Goal: Transaction & Acquisition: Book appointment/travel/reservation

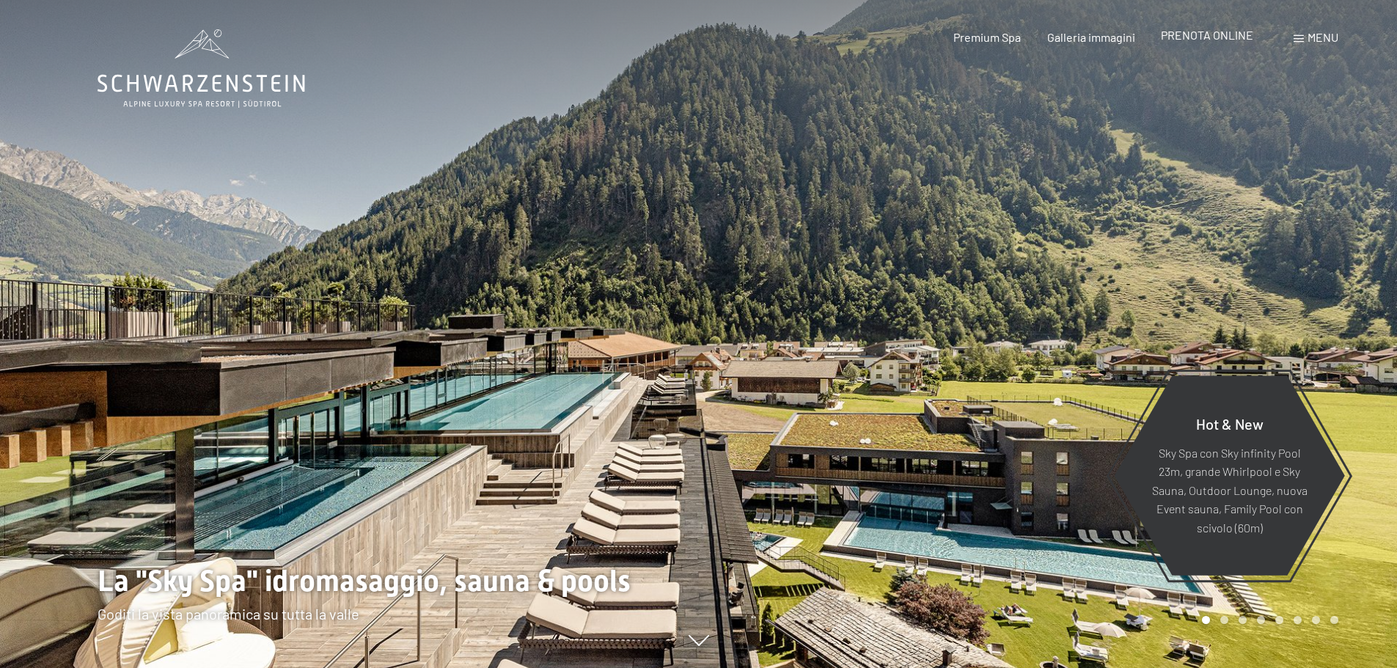
click at [1224, 37] on span "PRENOTA ONLINE" at bounding box center [1207, 35] width 92 height 14
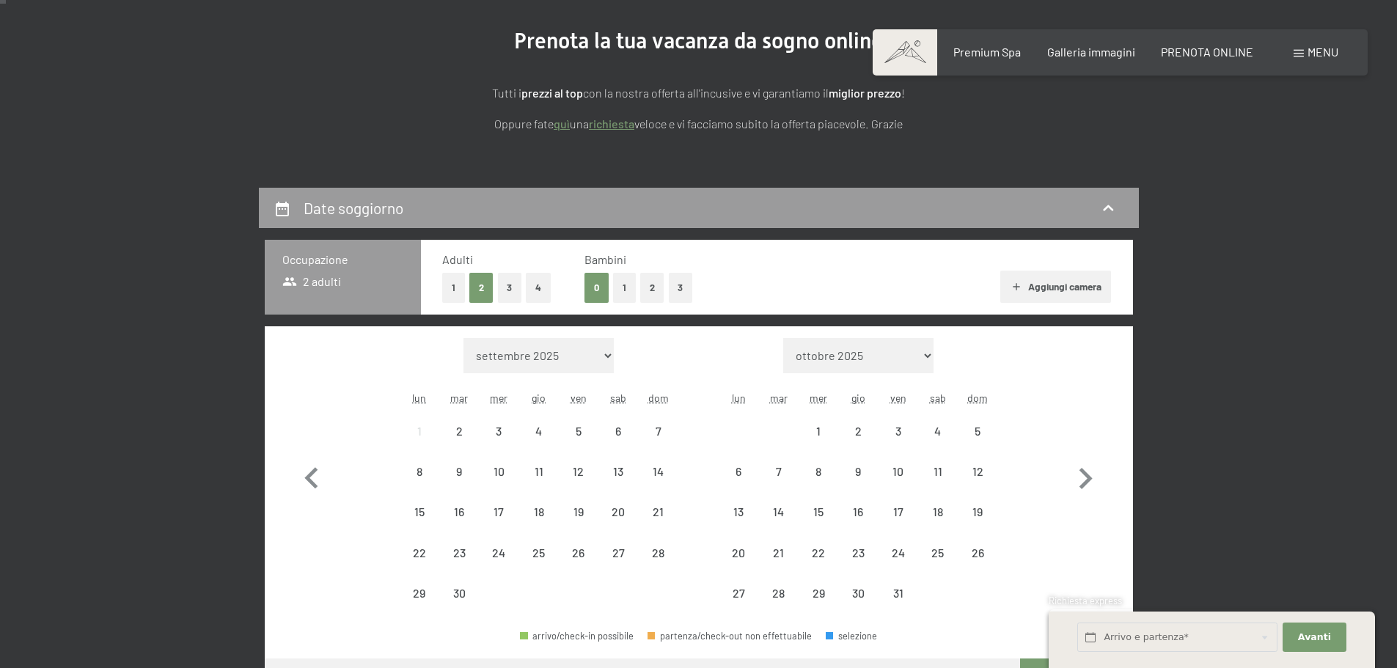
scroll to position [293, 0]
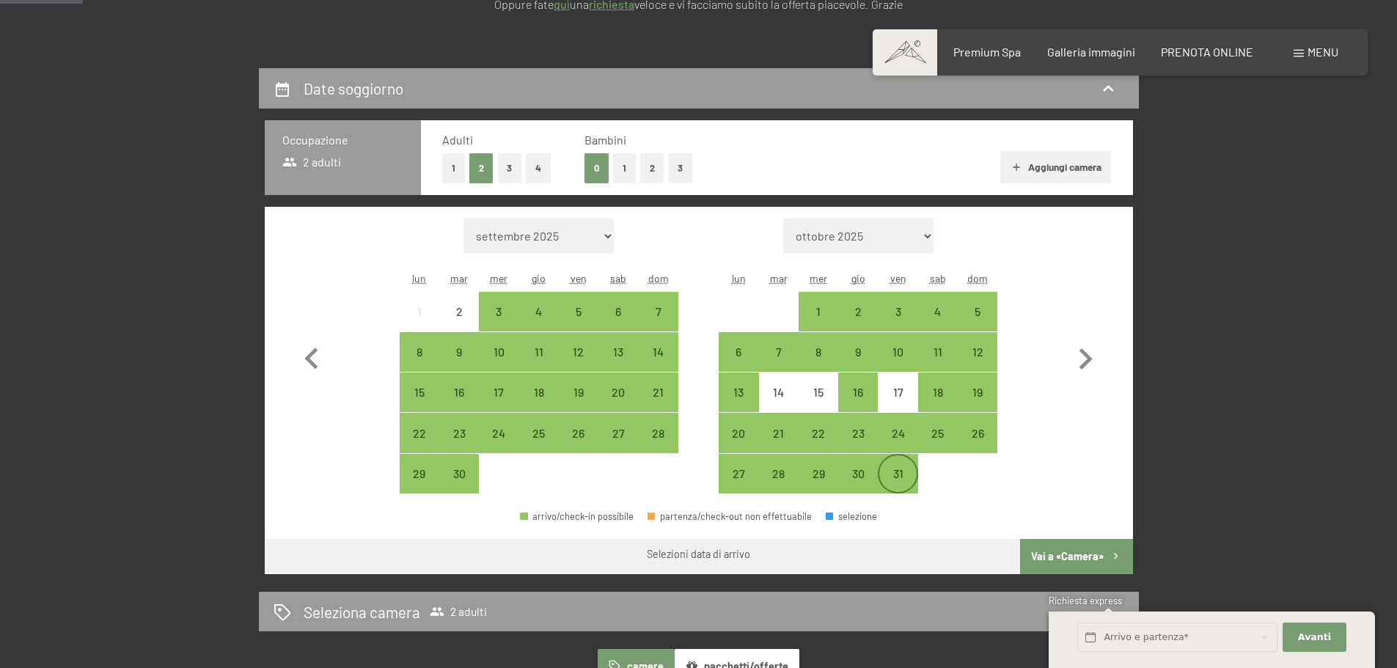
click at [914, 476] on div "31" at bounding box center [897, 486] width 37 height 37
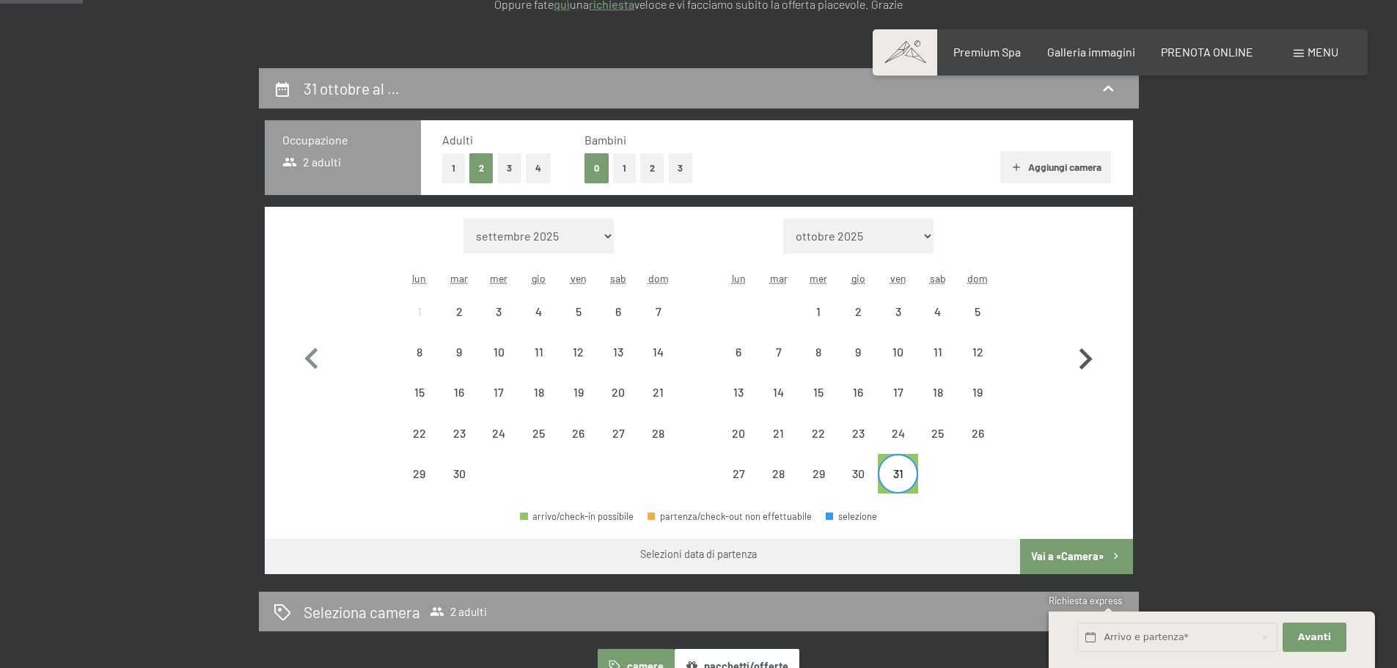
click at [1093, 369] on icon "button" at bounding box center [1085, 359] width 43 height 43
select select "[DATE]"
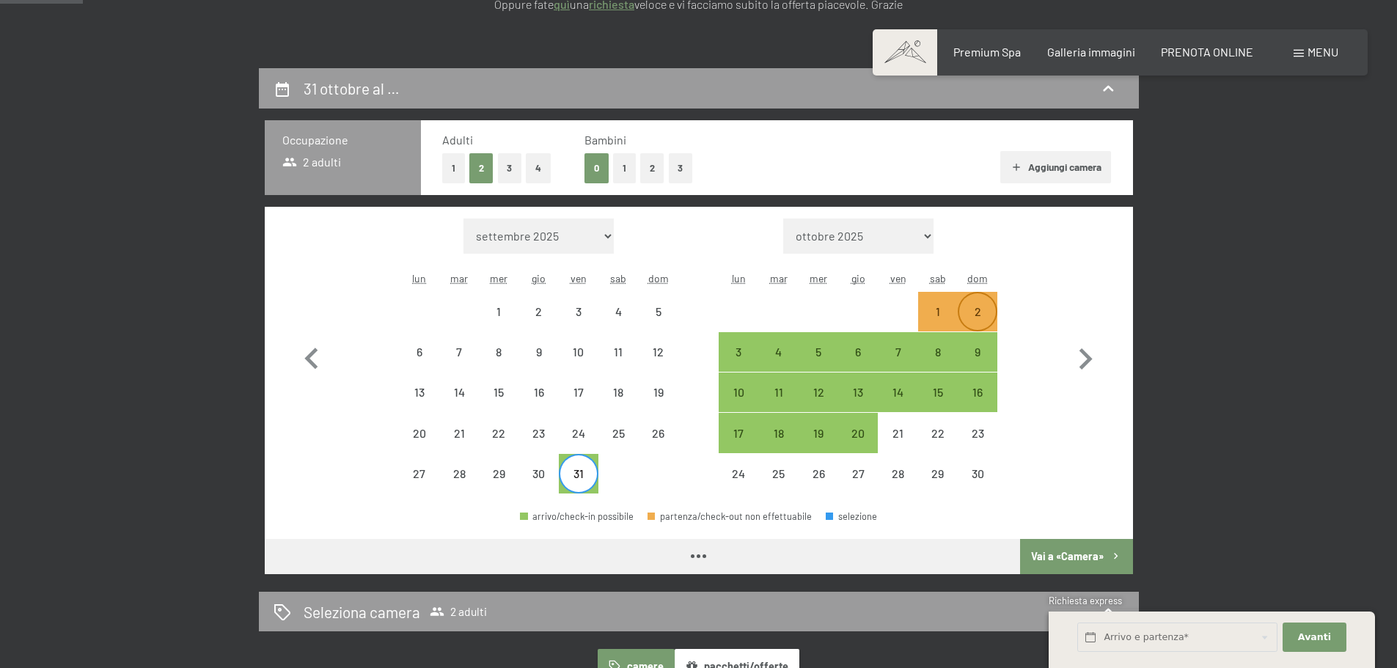
click at [975, 315] on div "2" at bounding box center [977, 324] width 37 height 37
select select "[DATE]"
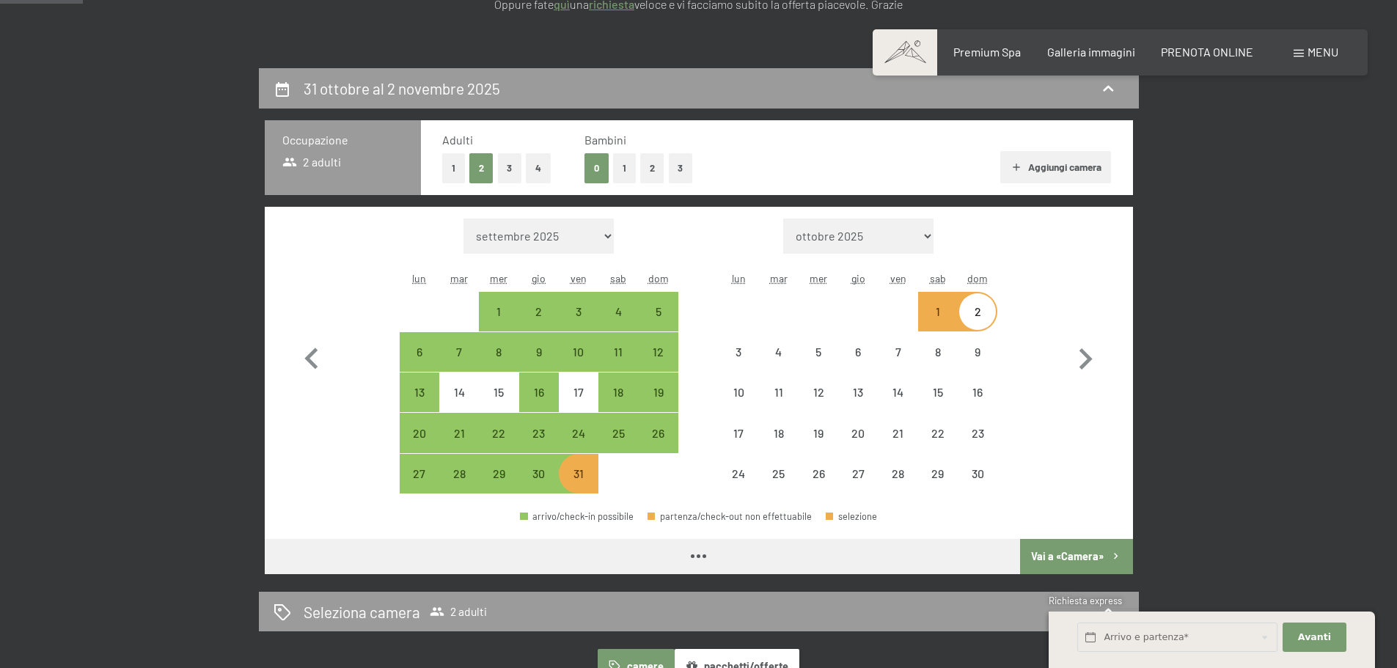
select select "[DATE]"
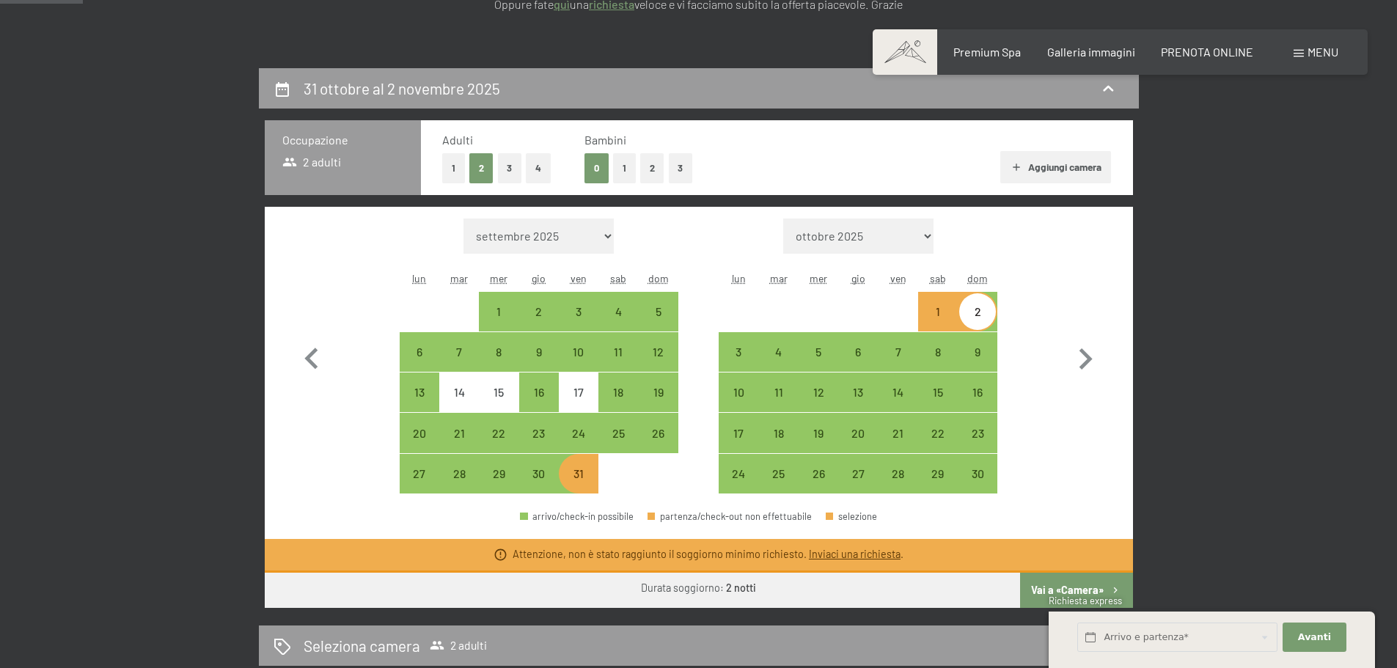
click at [1079, 564] on div "Attenzione, non è stato raggiunto il soggiorno minimo richiesto. Inviaci una ri…" at bounding box center [699, 556] width 868 height 34
click at [790, 597] on div "Durata soggiorno: 2 notti" at bounding box center [699, 589] width 868 height 32
click at [566, 487] on div "31" at bounding box center [578, 486] width 37 height 37
select select "[DATE]"
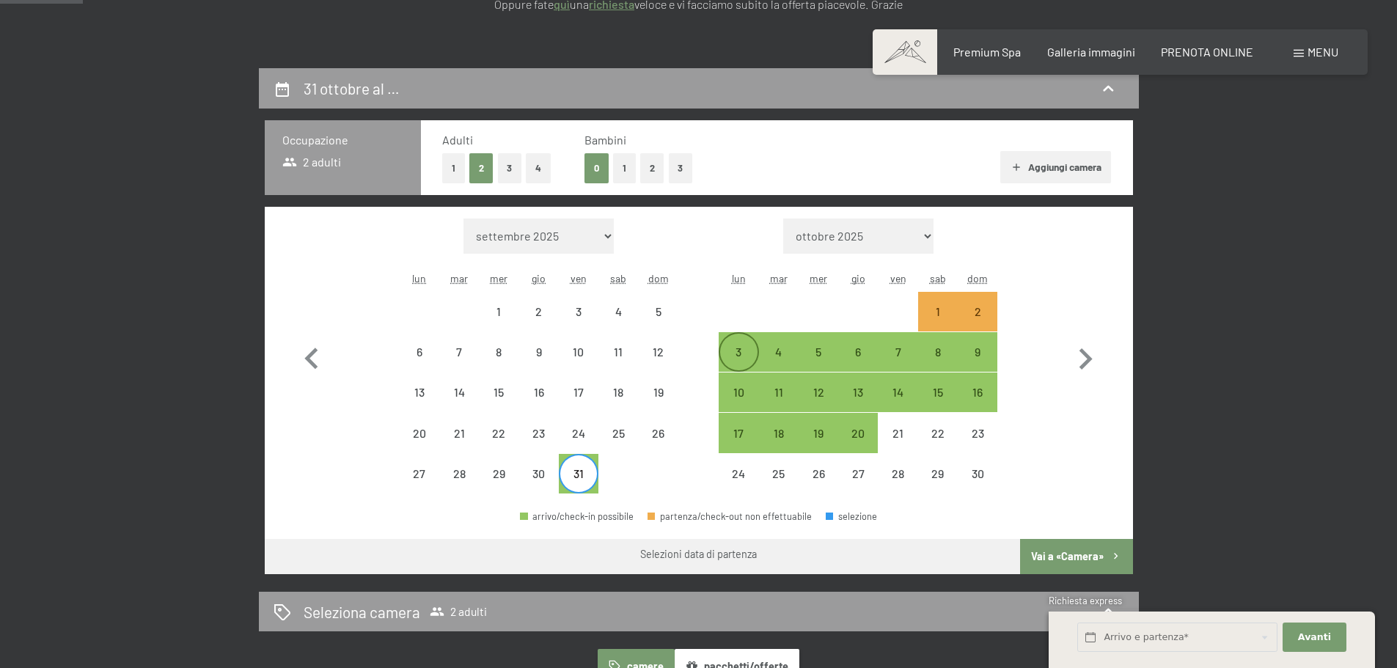
click at [744, 354] on div "3" at bounding box center [738, 364] width 37 height 37
select select "[DATE]"
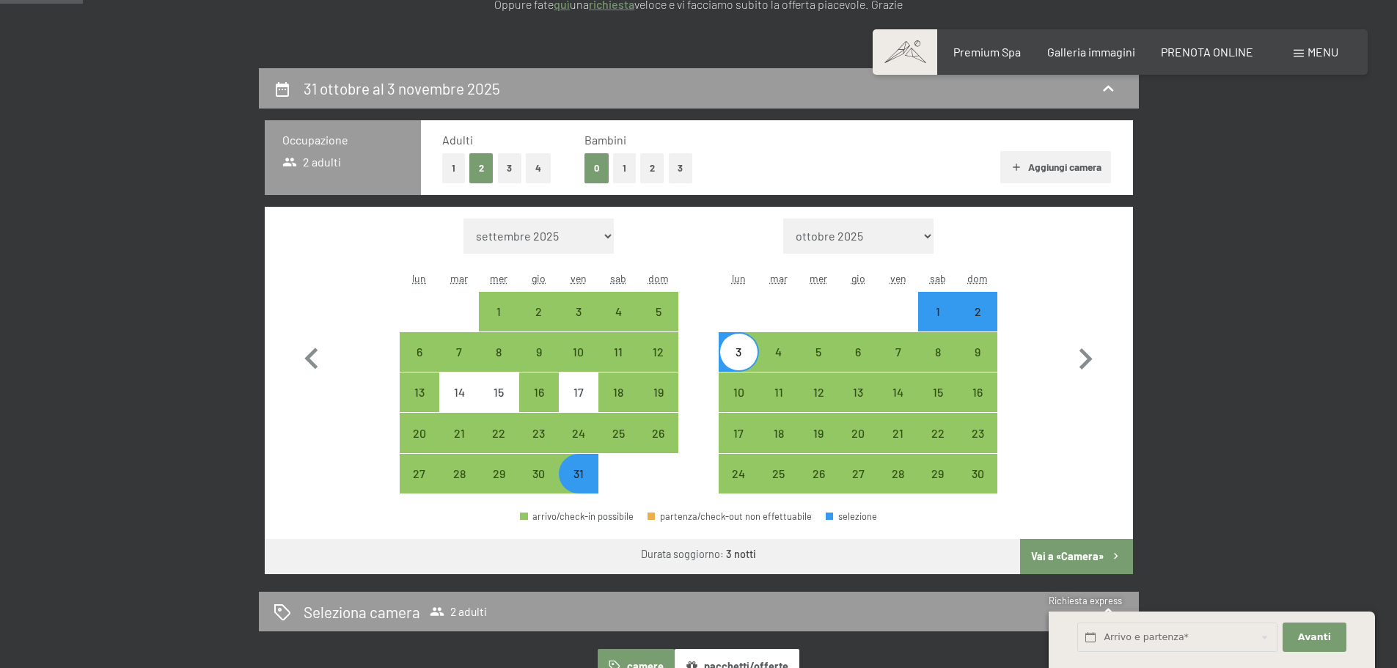
click at [1118, 554] on icon "button" at bounding box center [1115, 556] width 12 height 12
select select "[DATE]"
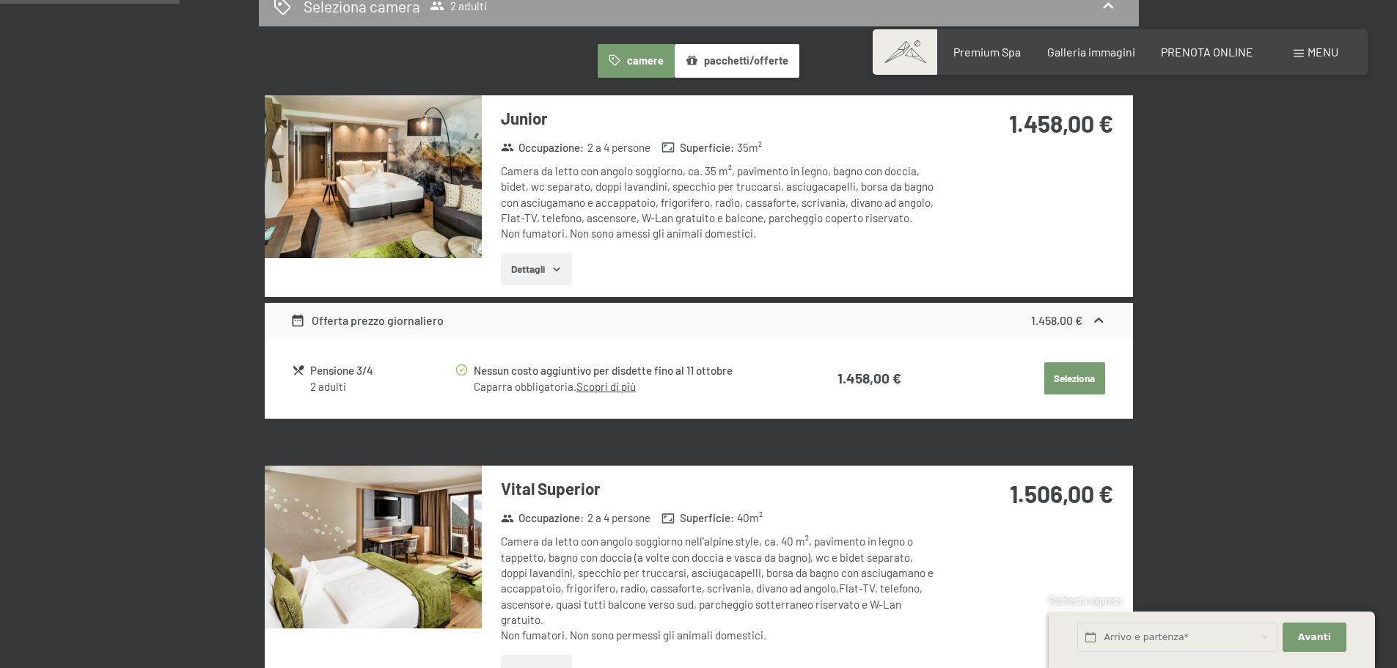
scroll to position [361, 0]
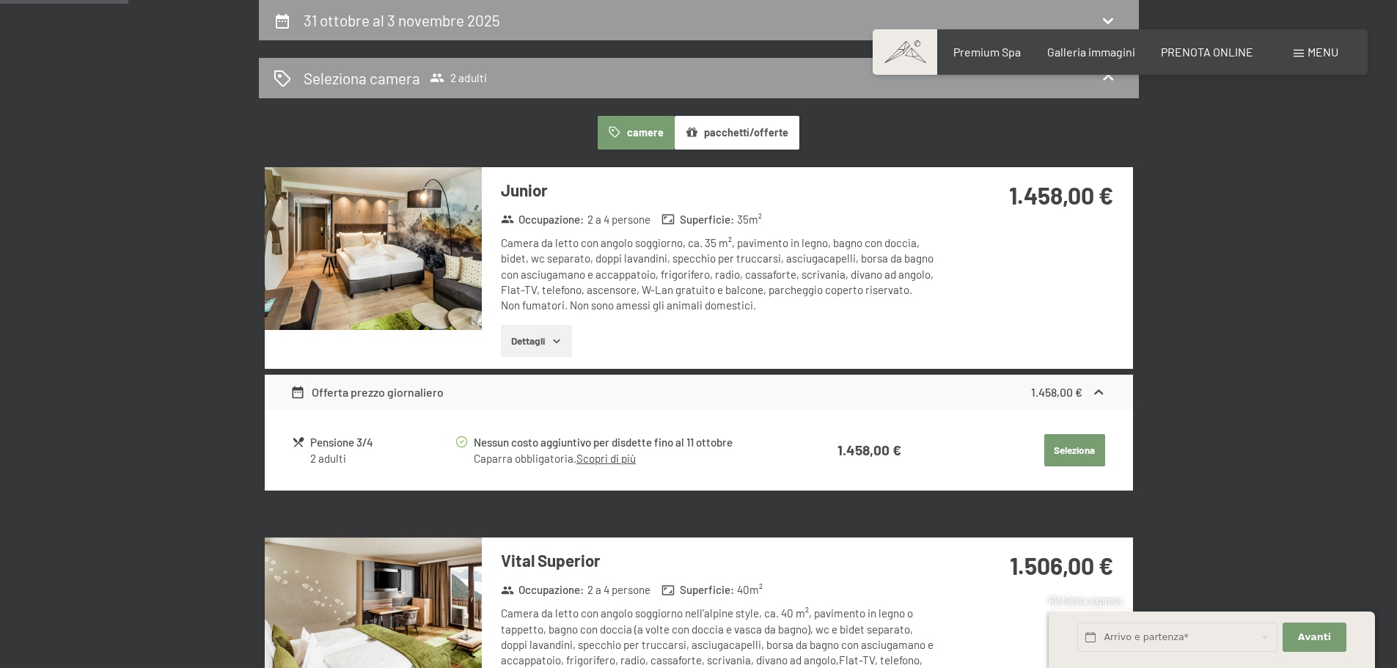
click at [544, 337] on button "Dettagli" at bounding box center [536, 341] width 71 height 32
